Goal: Navigation & Orientation: Find specific page/section

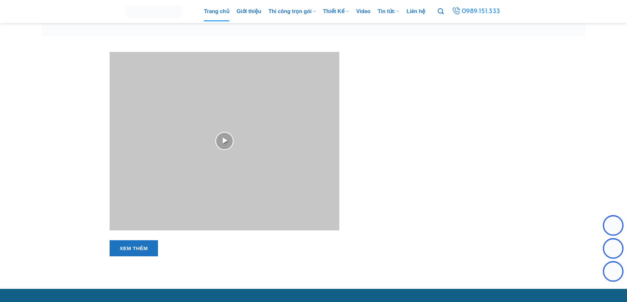
scroll to position [362, 0]
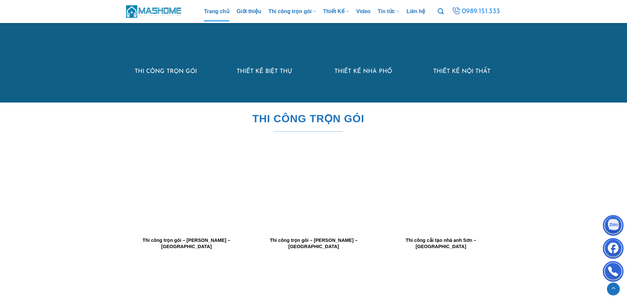
scroll to position [724, 0]
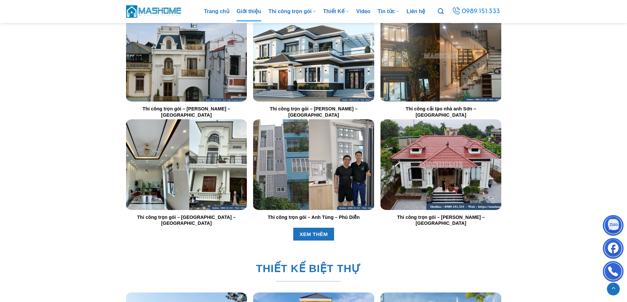
click at [246, 11] on link "Giới thiệu" at bounding box center [249, 12] width 25 height 20
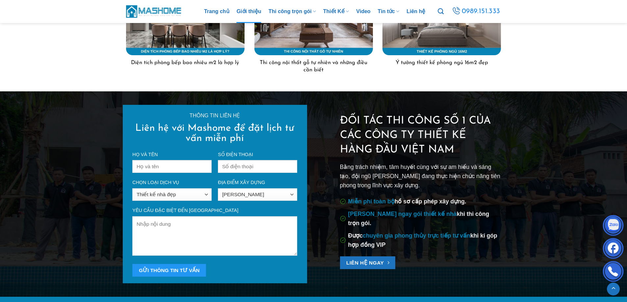
scroll to position [1831, 0]
